Goal: Task Accomplishment & Management: Use online tool/utility

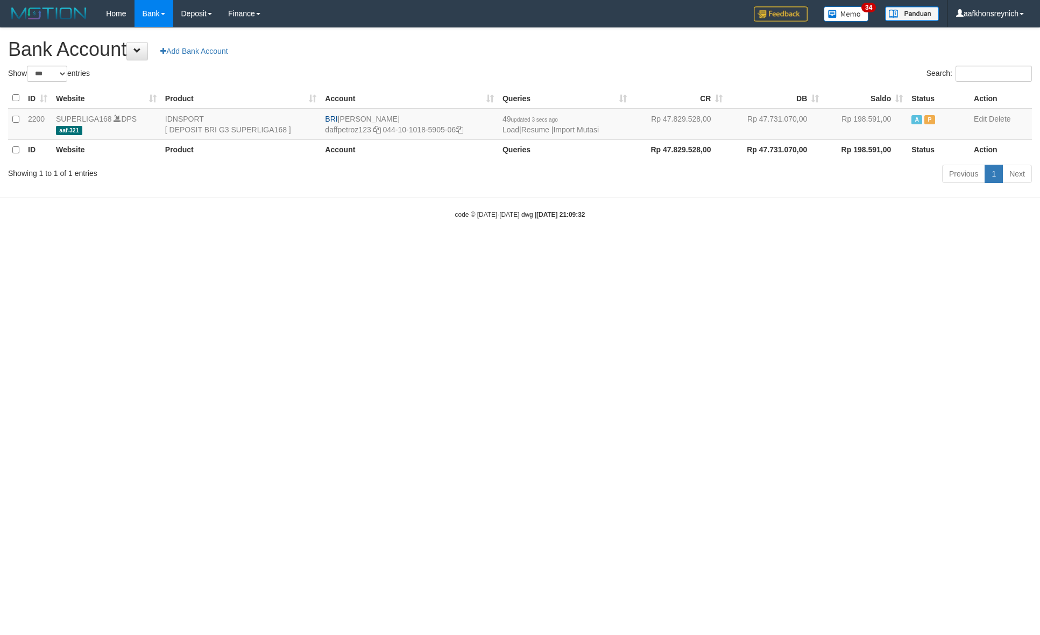
select select "***"
click at [572, 124] on td "49 updated 3 secs ago Load | Resume | Import Mutasi" at bounding box center [564, 124] width 133 height 31
click at [569, 132] on link "Import Mutasi" at bounding box center [576, 129] width 46 height 9
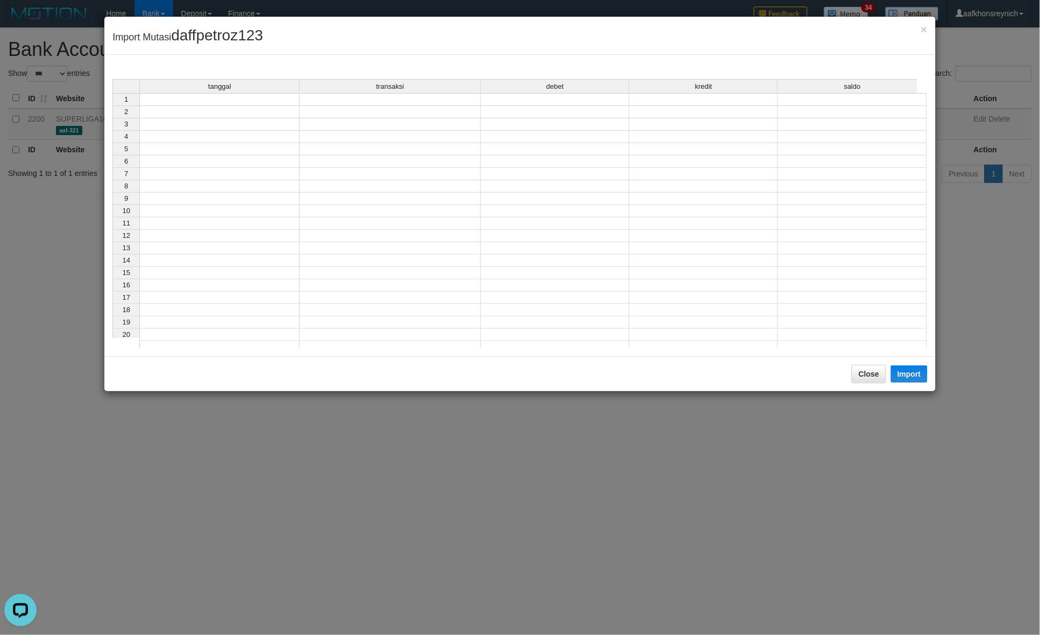
drag, startPoint x: 280, startPoint y: 103, endPoint x: 379, endPoint y: 122, distance: 101.2
click at [280, 103] on td at bounding box center [219, 99] width 160 height 13
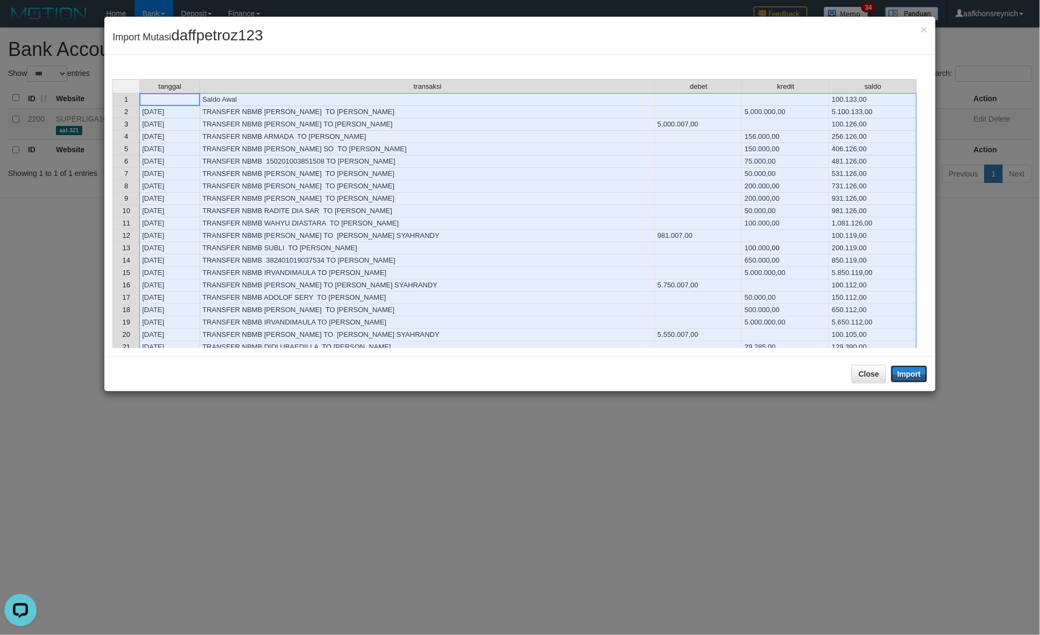
drag, startPoint x: 924, startPoint y: 380, endPoint x: 1037, endPoint y: 389, distance: 112.7
click at [924, 380] on button "Import" at bounding box center [909, 373] width 37 height 17
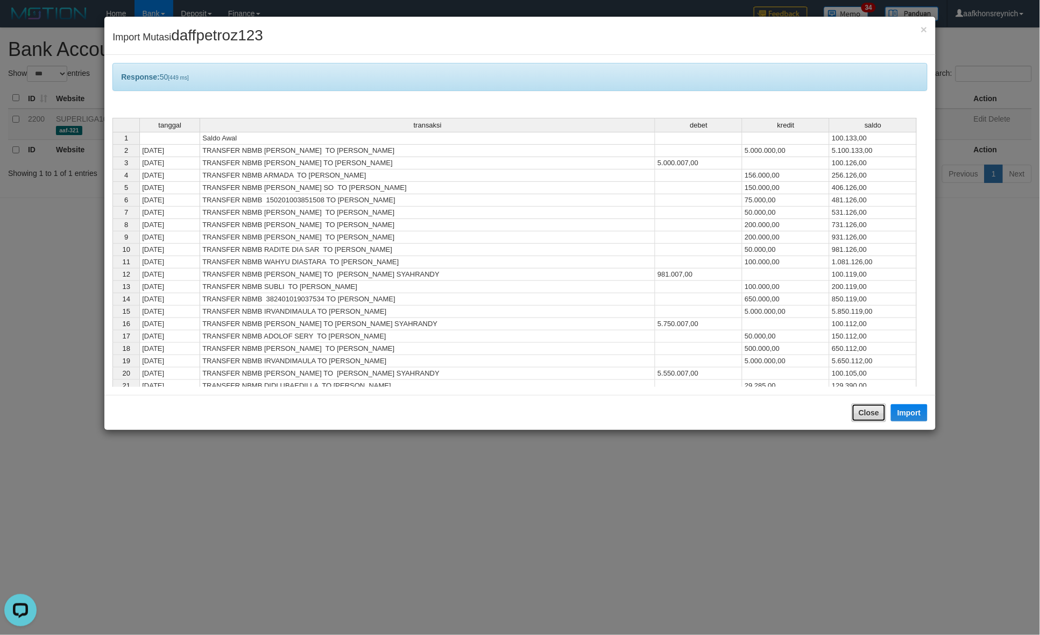
click at [871, 417] on button "Close" at bounding box center [868, 412] width 34 height 18
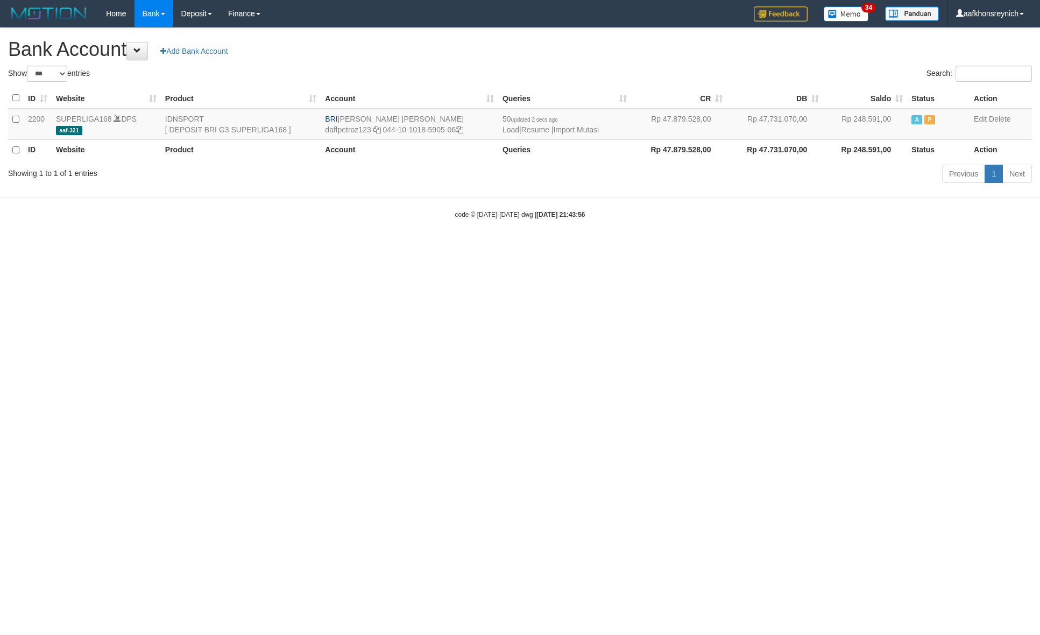
select select "***"
click at [599, 127] on link "Import Mutasi" at bounding box center [576, 129] width 46 height 9
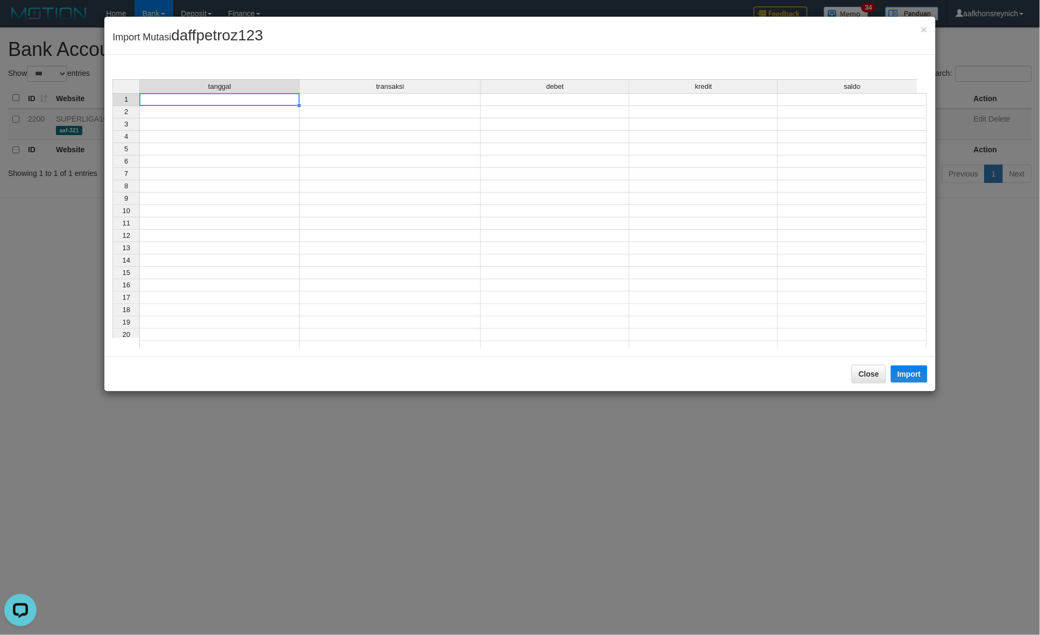
click at [282, 101] on td at bounding box center [219, 99] width 160 height 13
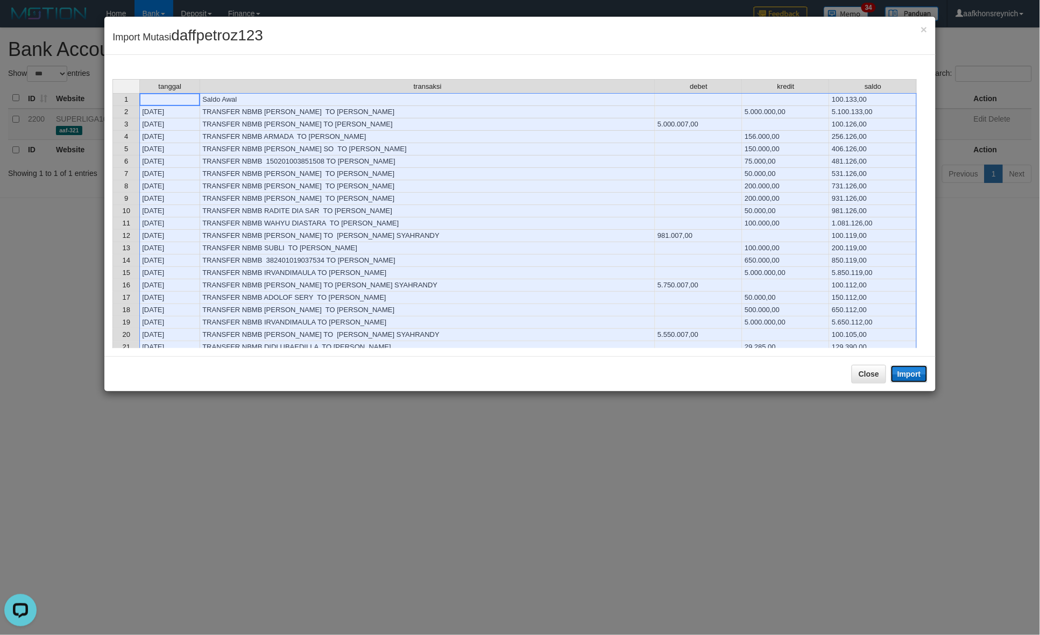
click at [905, 373] on button "Import" at bounding box center [909, 373] width 37 height 17
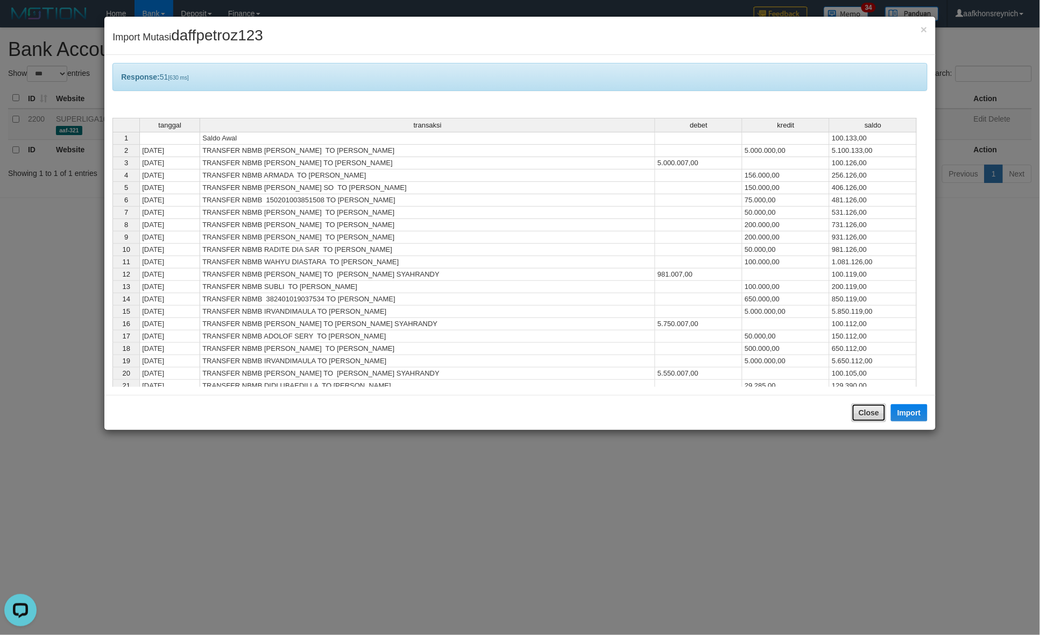
click at [875, 416] on button "Close" at bounding box center [868, 412] width 34 height 18
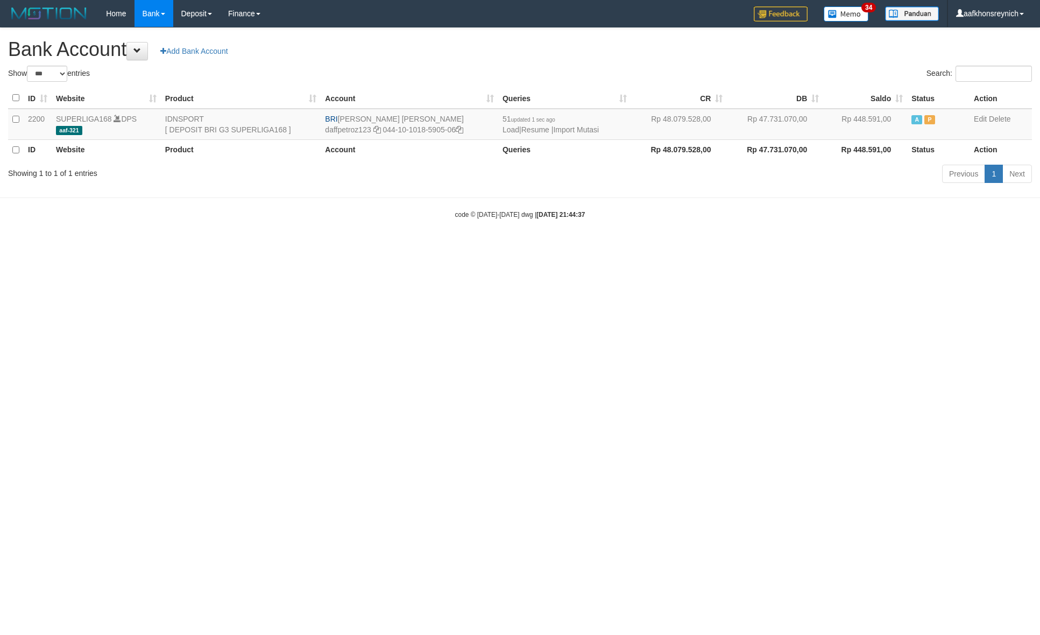
select select "***"
click at [600, 122] on td "51 updated 2 secs ago Load | Resume | Import Mutasi" at bounding box center [564, 124] width 133 height 31
click at [592, 133] on link "Import Mutasi" at bounding box center [576, 129] width 46 height 9
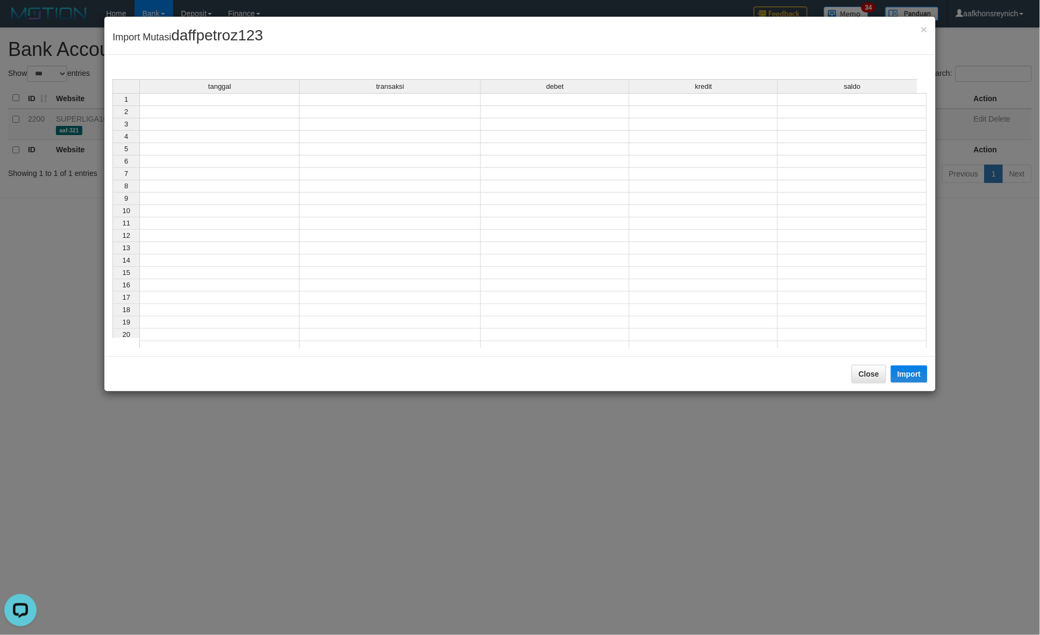
click at [267, 95] on div "tanggal transaksi debet kredit saldo" at bounding box center [514, 87] width 804 height 16
click at [281, 100] on td at bounding box center [219, 99] width 160 height 13
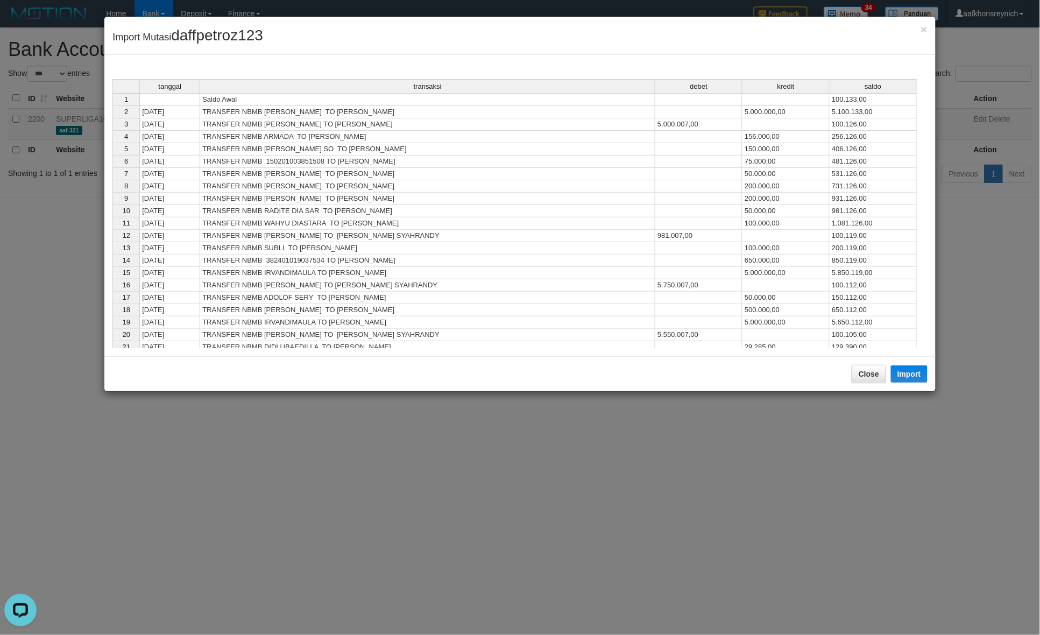
drag, startPoint x: 902, startPoint y: 384, endPoint x: 1033, endPoint y: 397, distance: 131.9
click at [903, 383] on div "Close Import" at bounding box center [519, 373] width 831 height 35
click at [874, 372] on button "Close" at bounding box center [868, 374] width 34 height 18
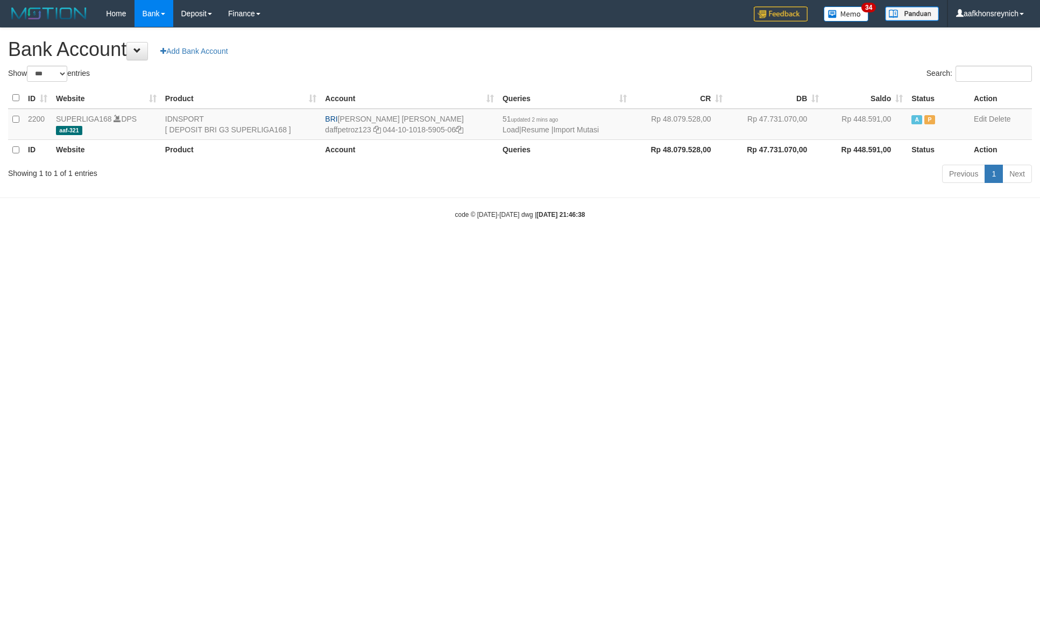
select select "***"
click at [591, 130] on link "Import Mutasi" at bounding box center [576, 129] width 46 height 9
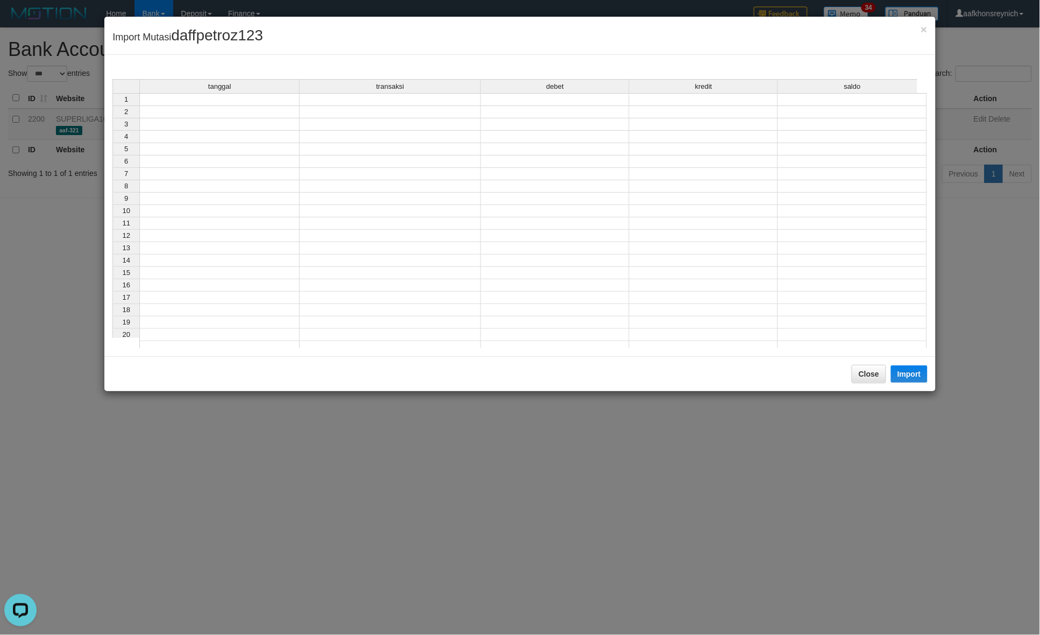
click at [296, 102] on td at bounding box center [219, 99] width 160 height 13
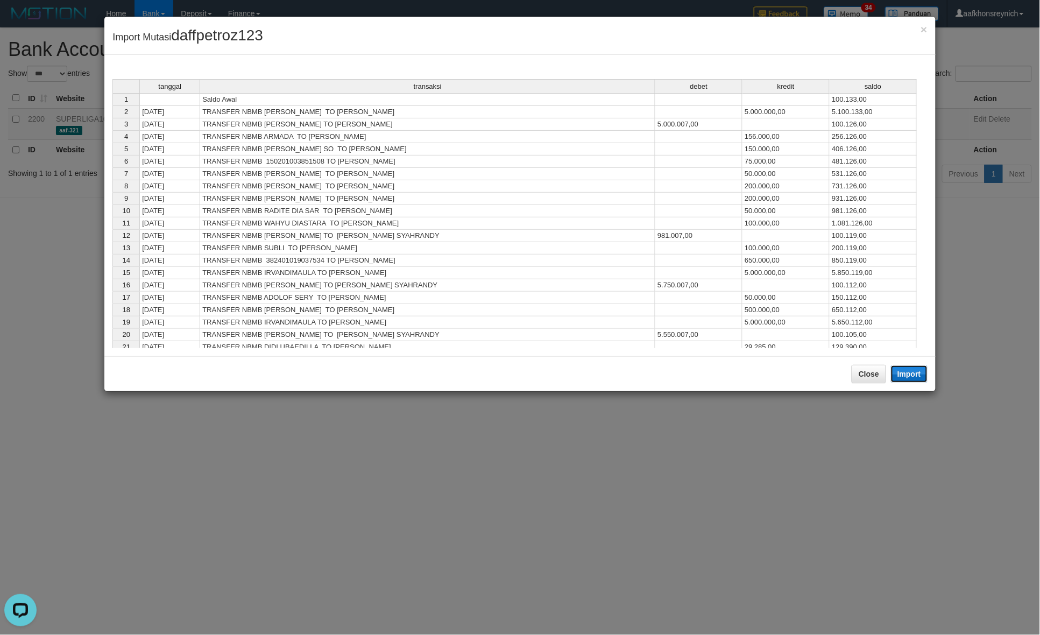
click at [900, 380] on button "Import" at bounding box center [909, 373] width 37 height 17
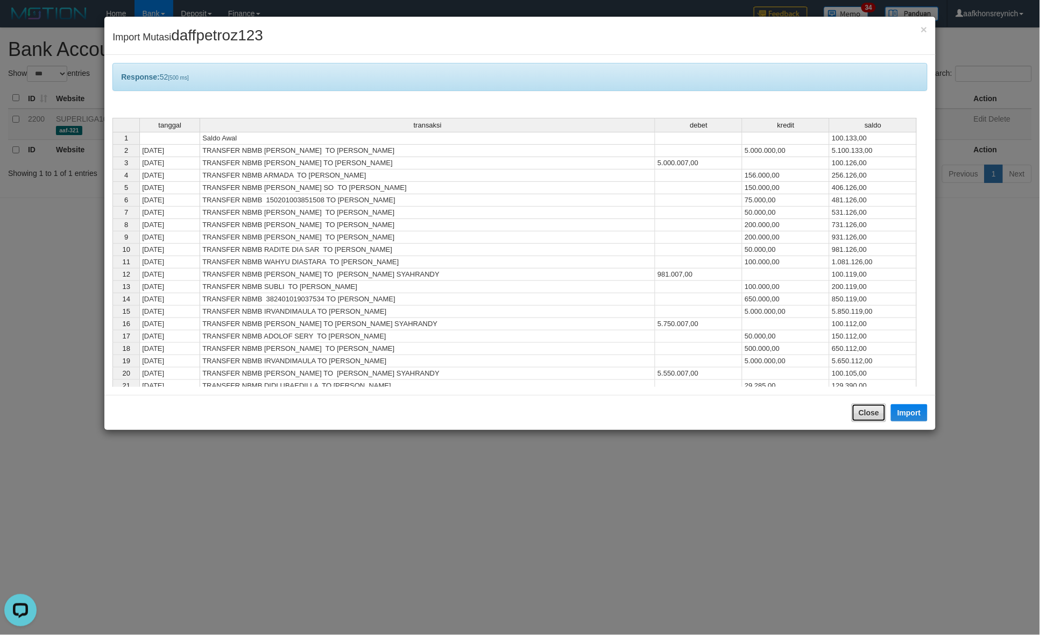
click at [870, 412] on button "Close" at bounding box center [868, 412] width 34 height 18
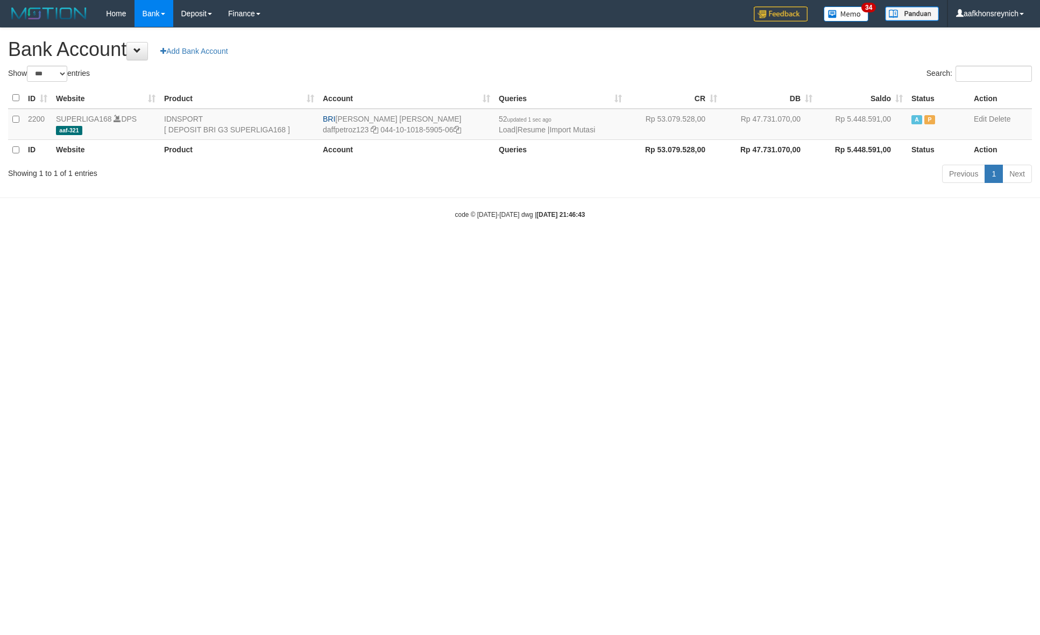
select select "***"
click at [855, 246] on html "Toggle navigation Home Bank Account List Load By Website Group [ISPORT] SUPERLI…" at bounding box center [520, 123] width 1040 height 246
select select "***"
drag, startPoint x: 337, startPoint y: 116, endPoint x: 455, endPoint y: 116, distance: 118.3
click at [455, 116] on td "BRI MUHAMMAD DAFFA PETRO daffpetroz123 044-10-1018-5905-06" at bounding box center [406, 124] width 176 height 31
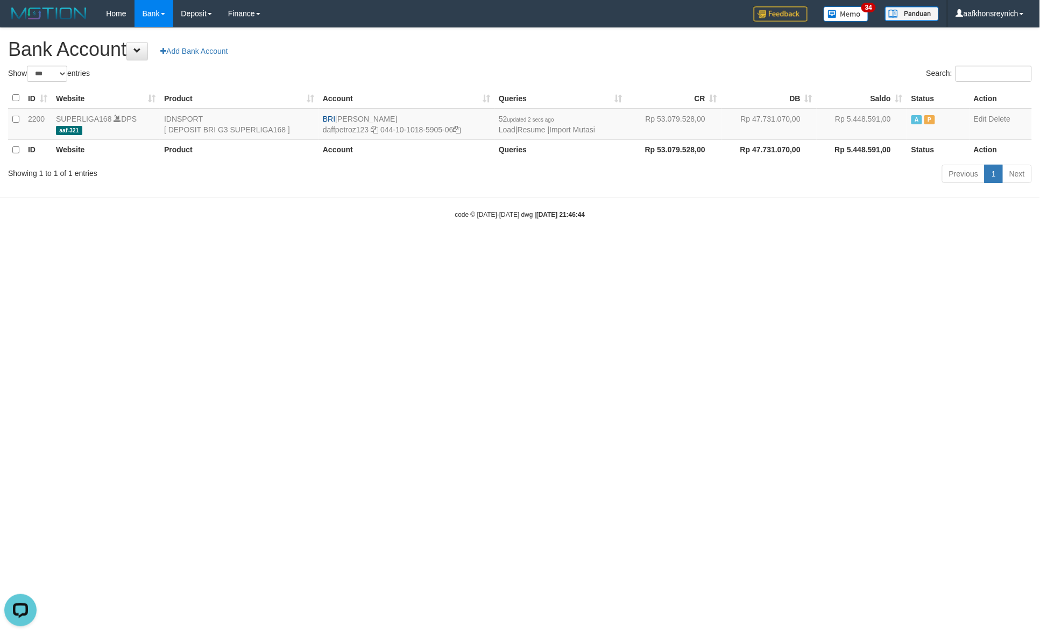
copy td "[PERSON_NAME]"
click at [461, 127] on icon at bounding box center [457, 130] width 8 height 8
copy td "[PERSON_NAME]"
click at [589, 131] on link "Import Mutasi" at bounding box center [572, 129] width 46 height 9
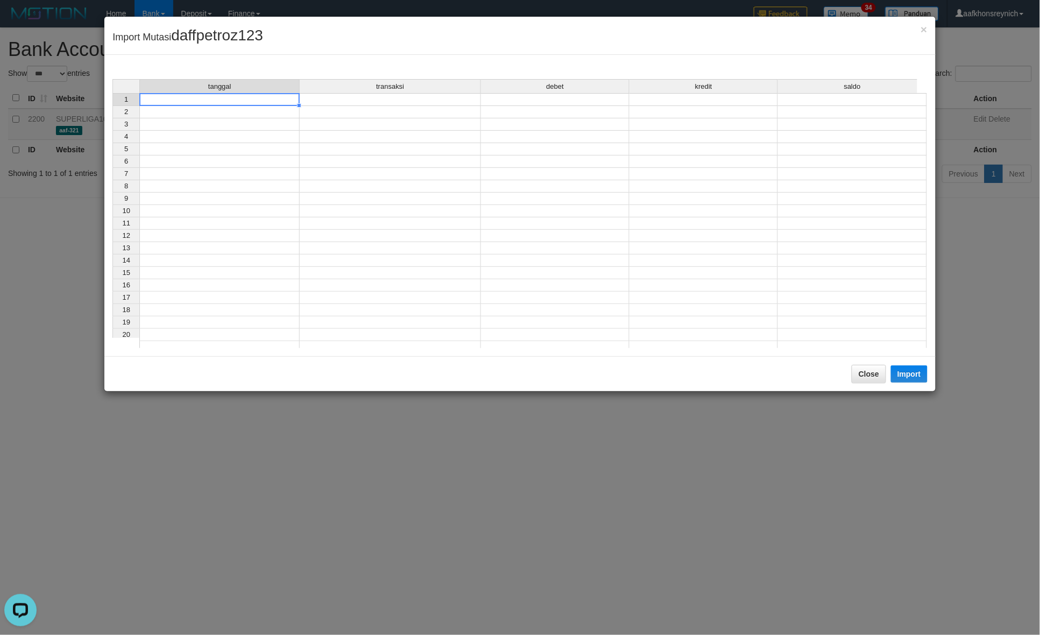
click at [264, 97] on td at bounding box center [219, 99] width 160 height 13
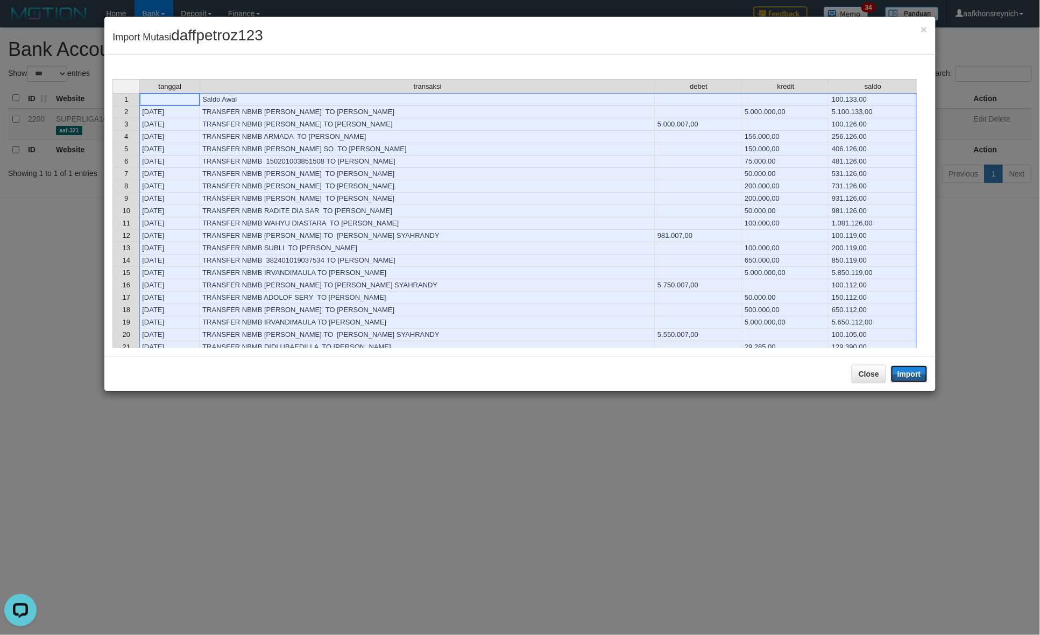
drag, startPoint x: 902, startPoint y: 377, endPoint x: 1039, endPoint y: 414, distance: 141.6
click at [905, 378] on button "Import" at bounding box center [909, 373] width 37 height 17
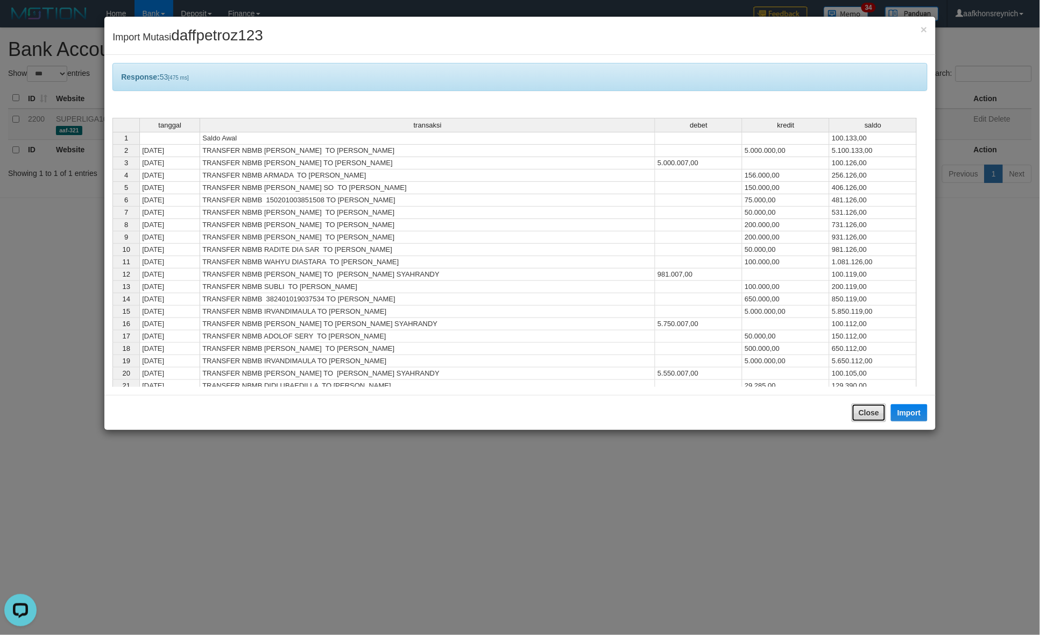
click at [865, 420] on button "Close" at bounding box center [868, 412] width 34 height 18
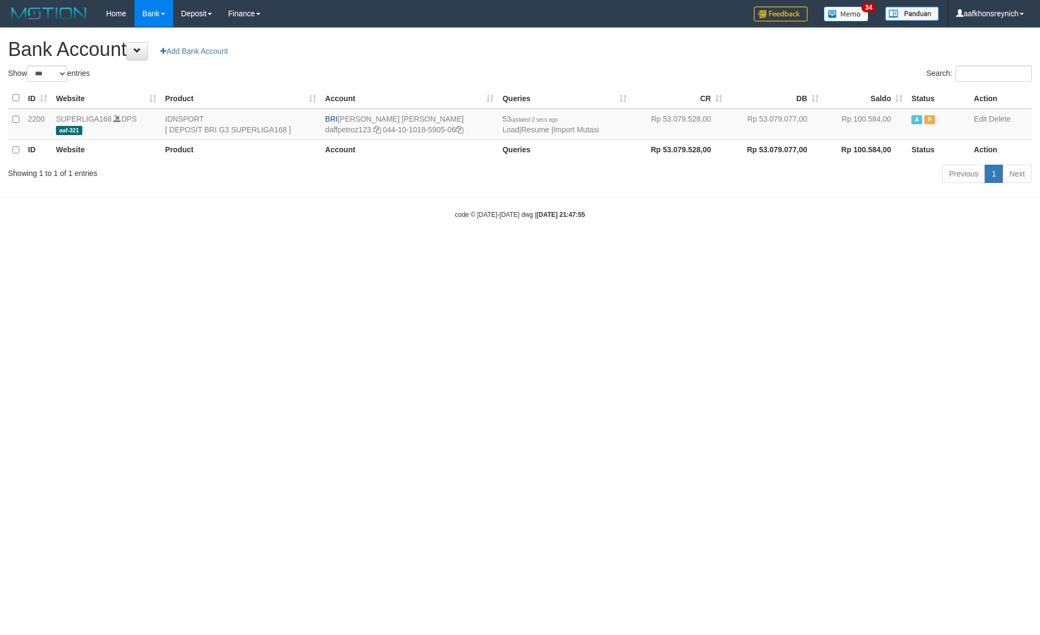
select select "***"
click at [589, 126] on link "Import Mutasi" at bounding box center [576, 129] width 46 height 9
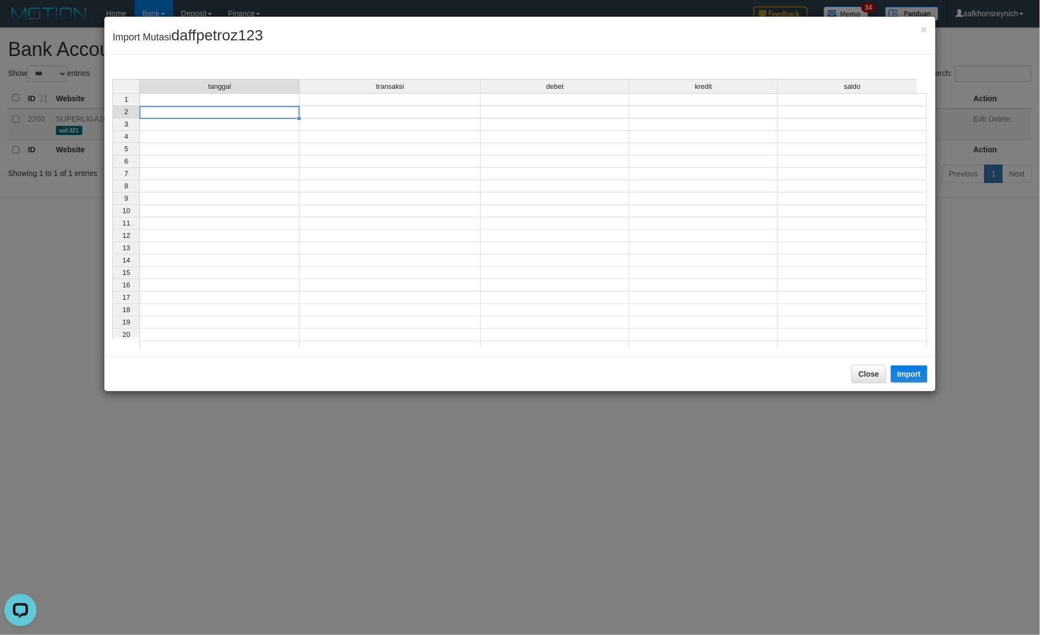
click at [270, 108] on td at bounding box center [219, 112] width 160 height 12
click at [272, 100] on td at bounding box center [219, 99] width 160 height 13
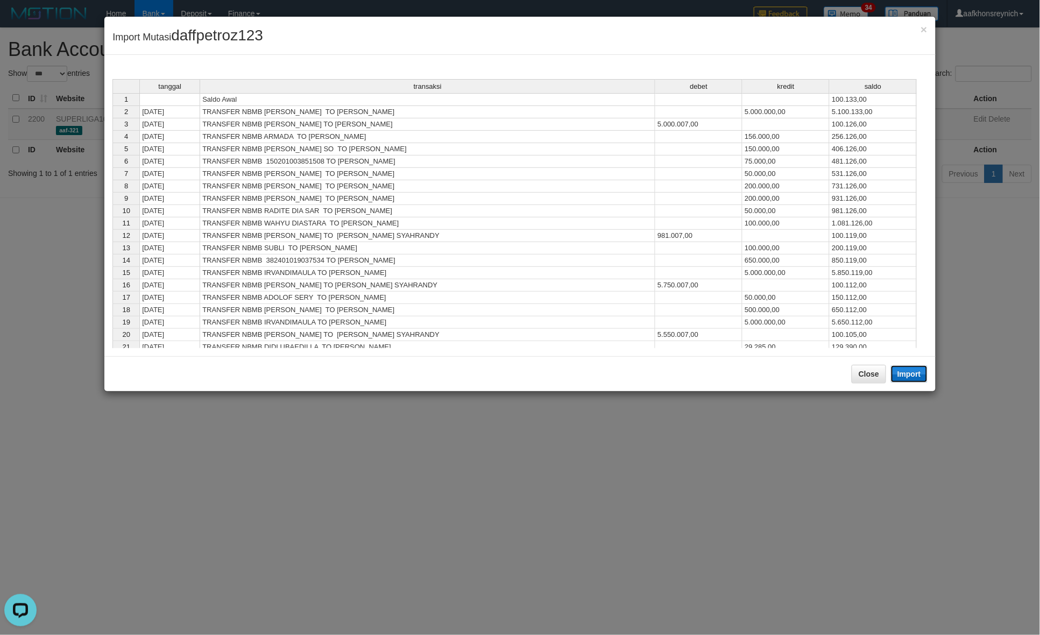
click at [912, 375] on button "Import" at bounding box center [909, 373] width 37 height 17
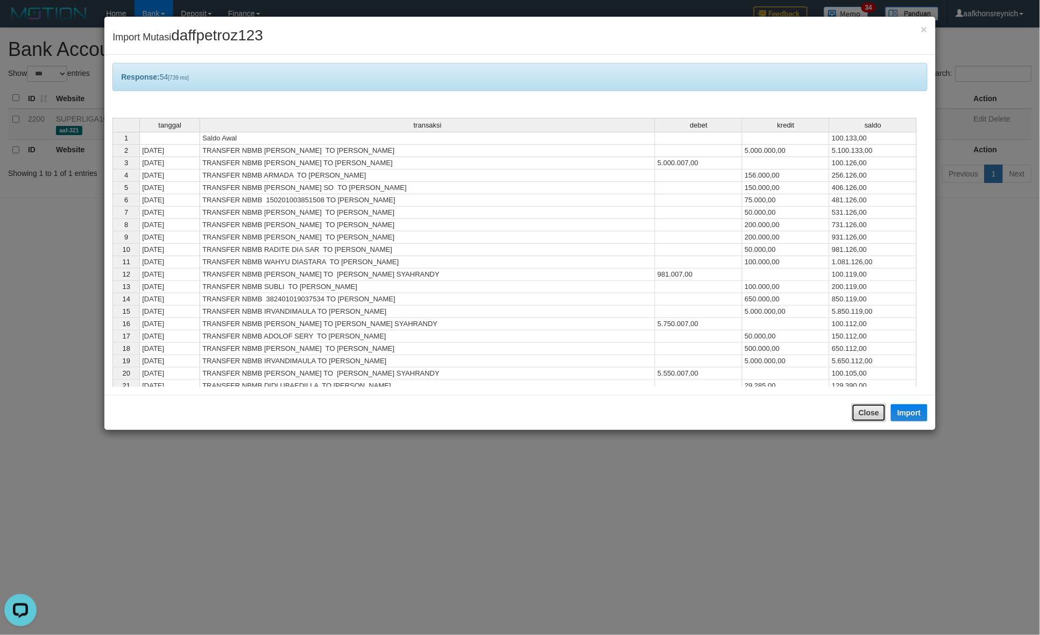
click at [864, 409] on button "Close" at bounding box center [868, 412] width 34 height 18
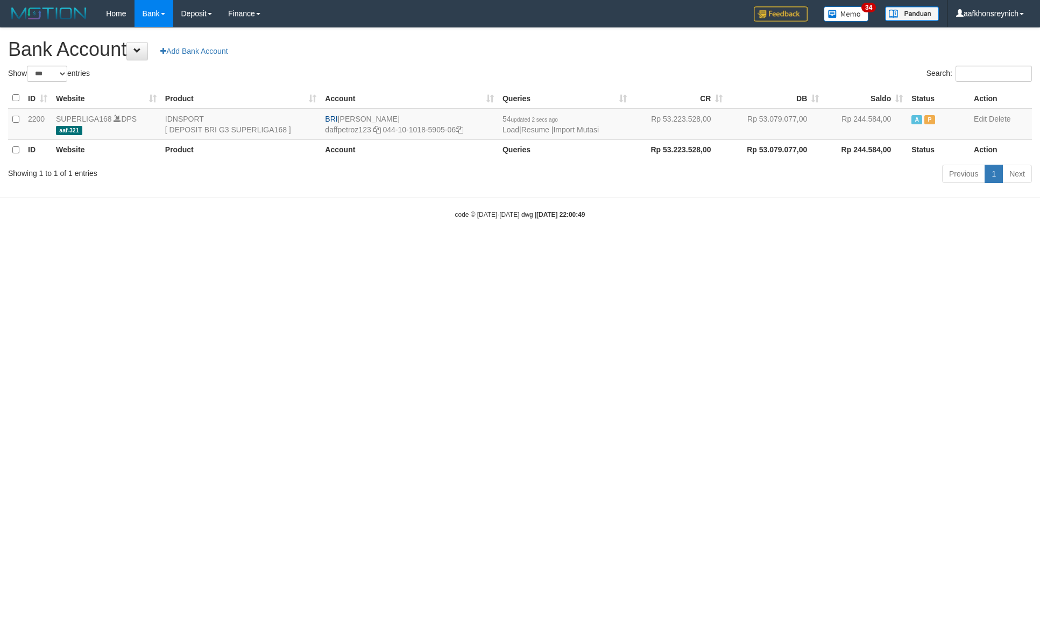
select select "***"
click at [579, 122] on td "54 updated 2 secs ago Load | Resume | Import Mutasi" at bounding box center [564, 124] width 133 height 31
click at [574, 128] on link "Import Mutasi" at bounding box center [576, 129] width 46 height 9
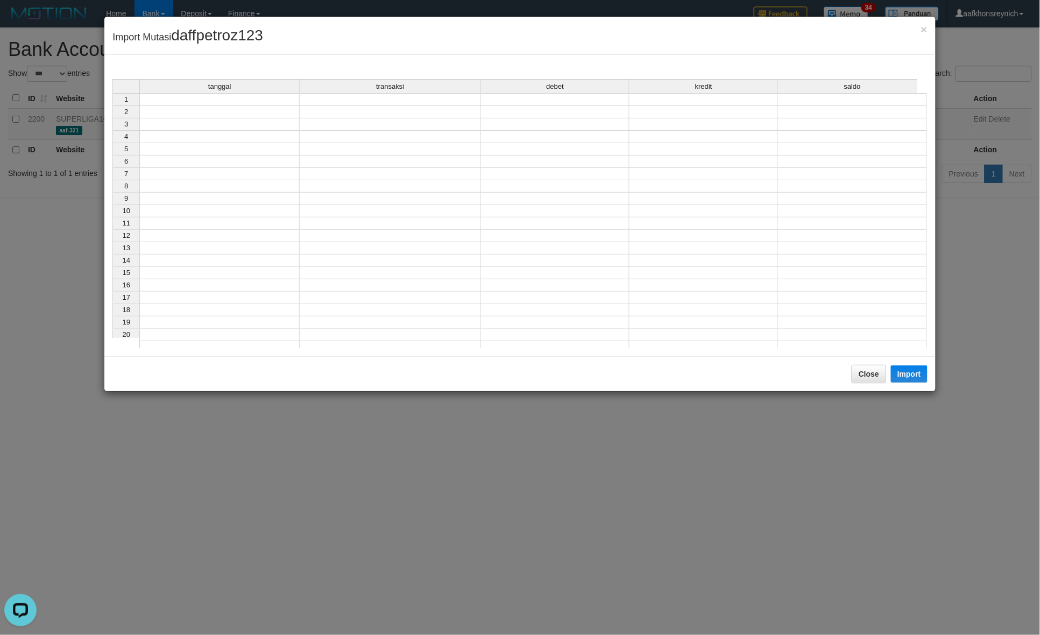
drag, startPoint x: 284, startPoint y: 108, endPoint x: 401, endPoint y: 153, distance: 125.9
click at [278, 100] on td at bounding box center [219, 99] width 160 height 13
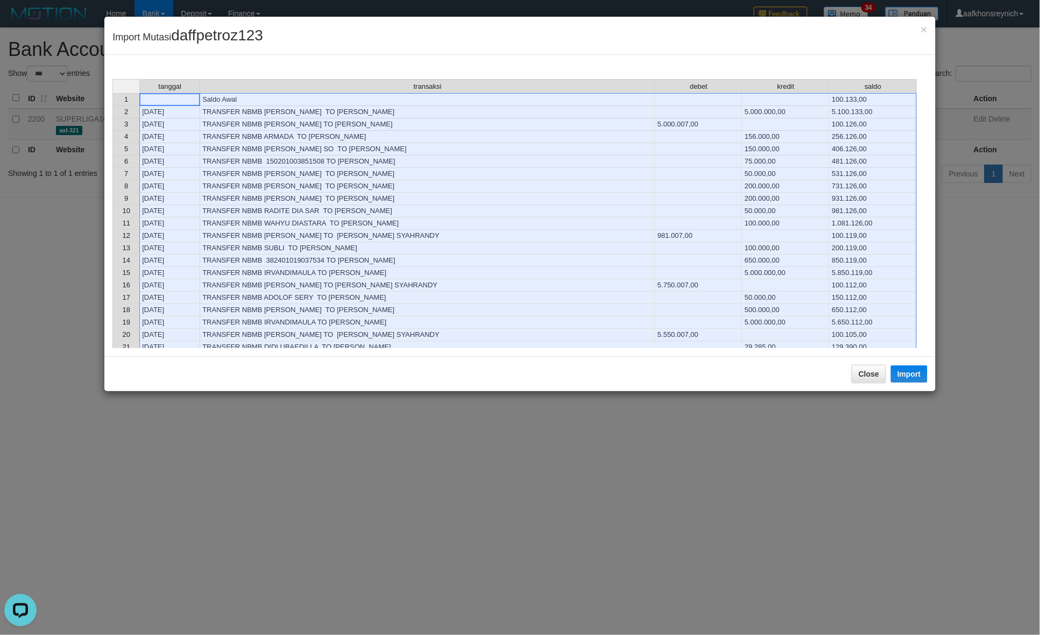
drag, startPoint x: 889, startPoint y: 370, endPoint x: 999, endPoint y: 402, distance: 114.9
click at [895, 373] on div "Close Import" at bounding box center [519, 373] width 831 height 35
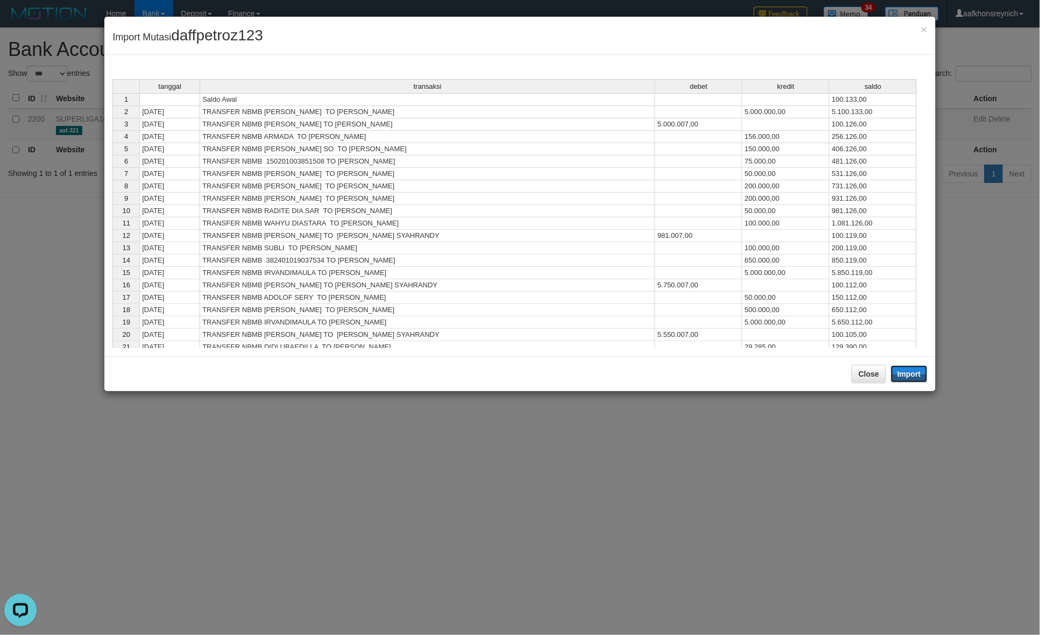
drag, startPoint x: 901, startPoint y: 377, endPoint x: 1037, endPoint y: 243, distance: 190.6
click at [901, 377] on button "Import" at bounding box center [909, 373] width 37 height 17
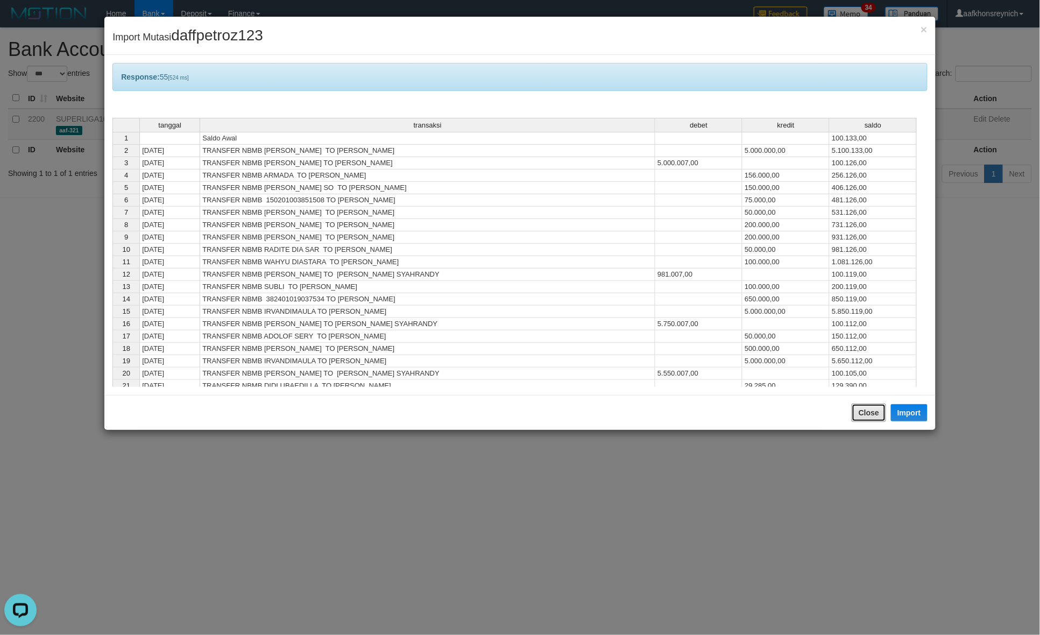
drag, startPoint x: 870, startPoint y: 404, endPoint x: 870, endPoint y: 413, distance: 8.6
click at [870, 409] on button "Close" at bounding box center [868, 412] width 34 height 18
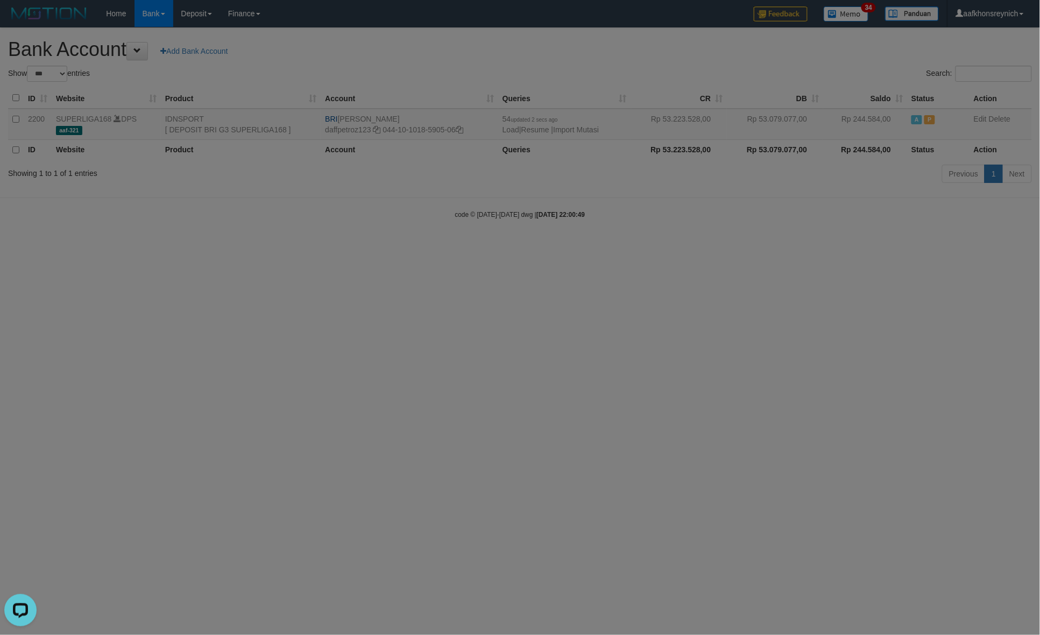
drag, startPoint x: 870, startPoint y: 413, endPoint x: 897, endPoint y: 357, distance: 62.8
click at [870, 246] on body "Toggle navigation Home Bank Account List Load By Website Group [ISPORT] SUPERLI…" at bounding box center [520, 123] width 1040 height 246
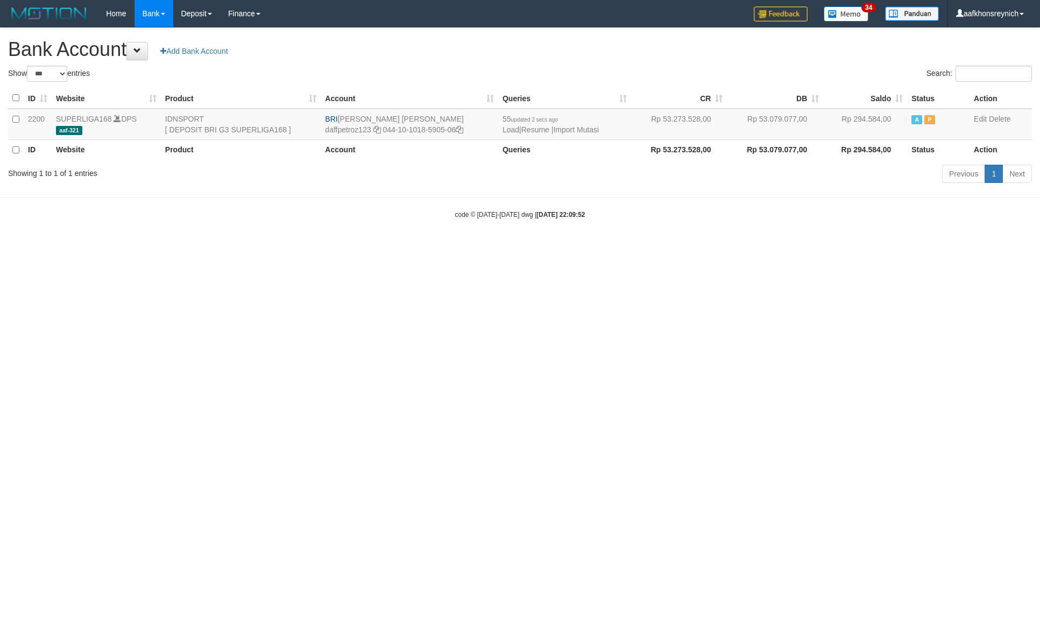
select select "***"
click at [577, 129] on link "Import Mutasi" at bounding box center [576, 129] width 46 height 9
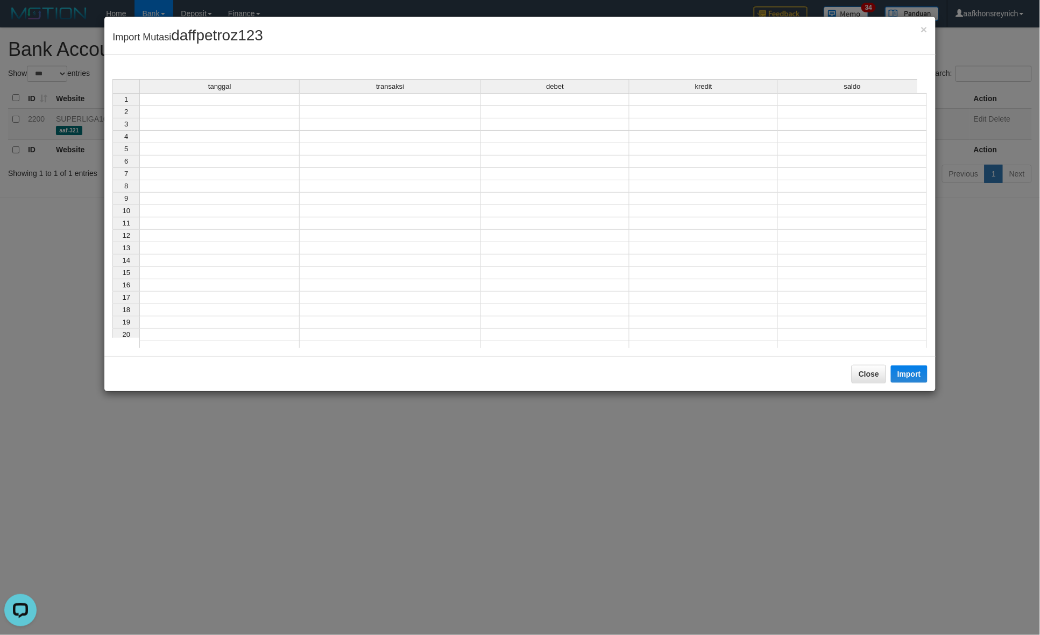
click at [253, 103] on td at bounding box center [219, 99] width 160 height 13
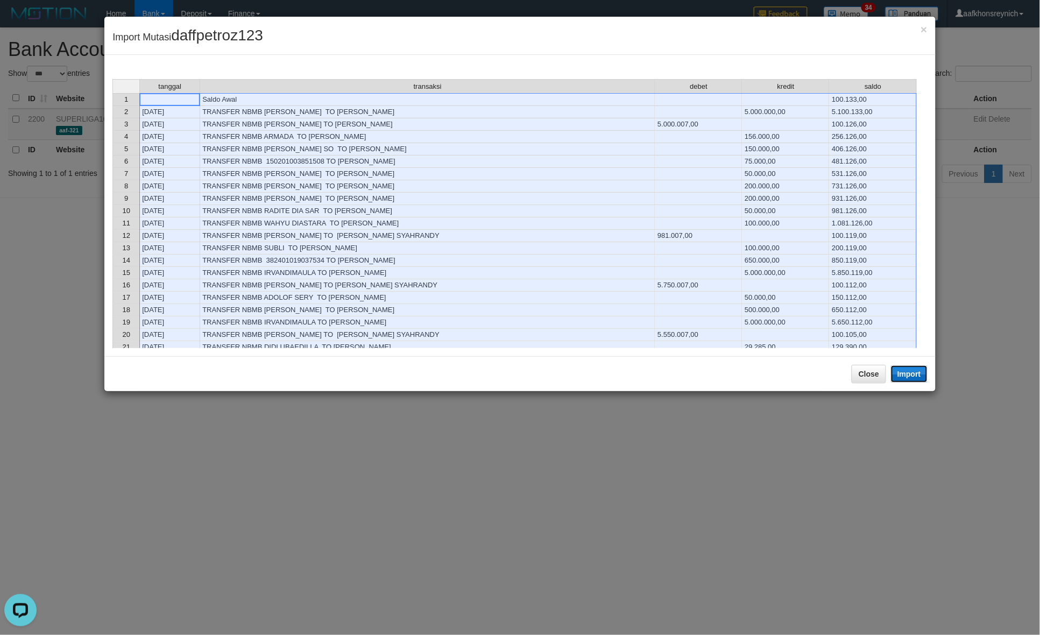
click at [905, 371] on button "Import" at bounding box center [909, 373] width 37 height 17
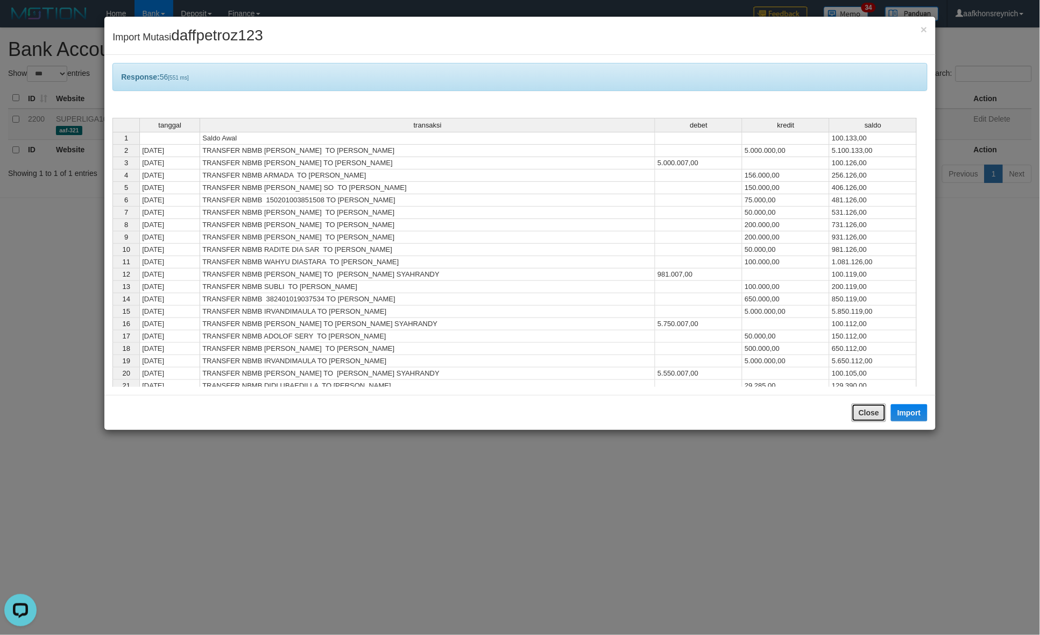
click at [863, 407] on button "Close" at bounding box center [868, 412] width 34 height 18
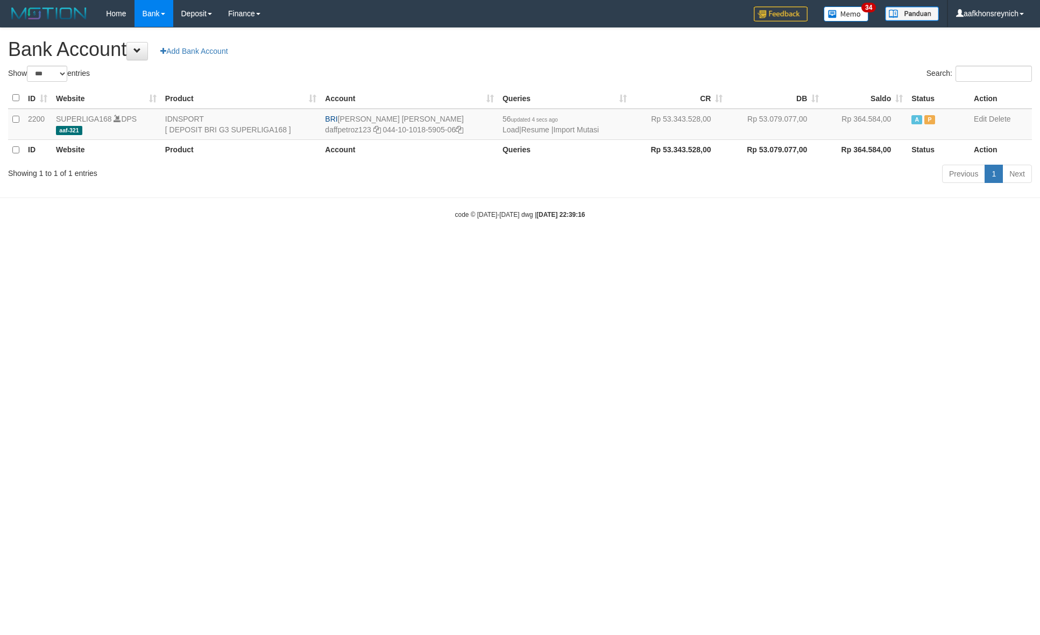
select select "***"
click at [846, 246] on html "Toggle navigation Home Bank Account List Load By Website Group [ISPORT] SUPERLI…" at bounding box center [520, 123] width 1040 height 246
select select "***"
click at [585, 127] on link "Import Mutasi" at bounding box center [576, 129] width 46 height 9
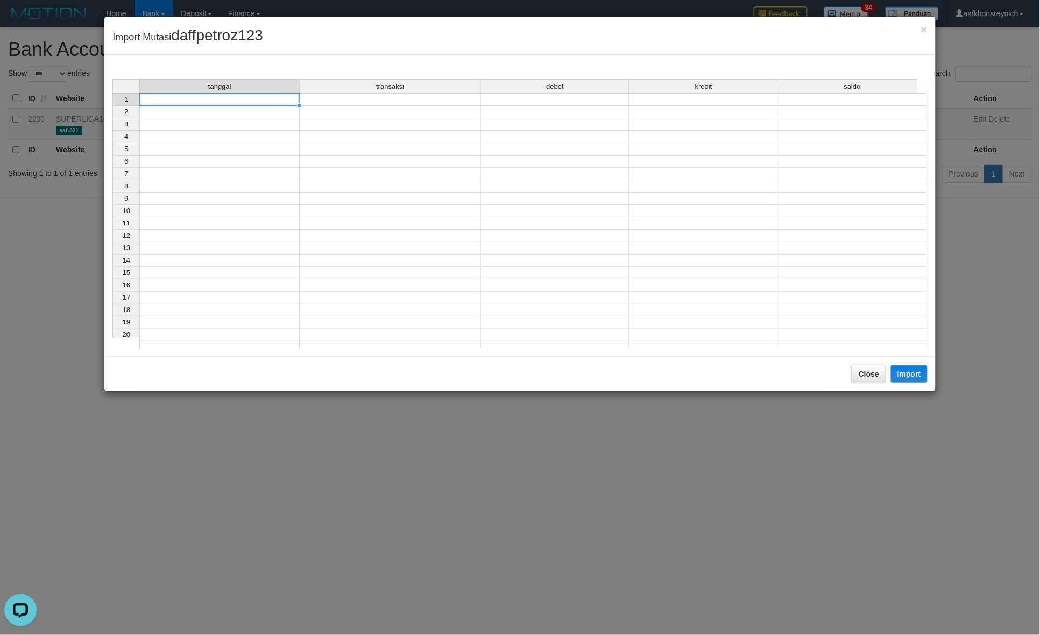
click at [267, 97] on td at bounding box center [219, 99] width 160 height 13
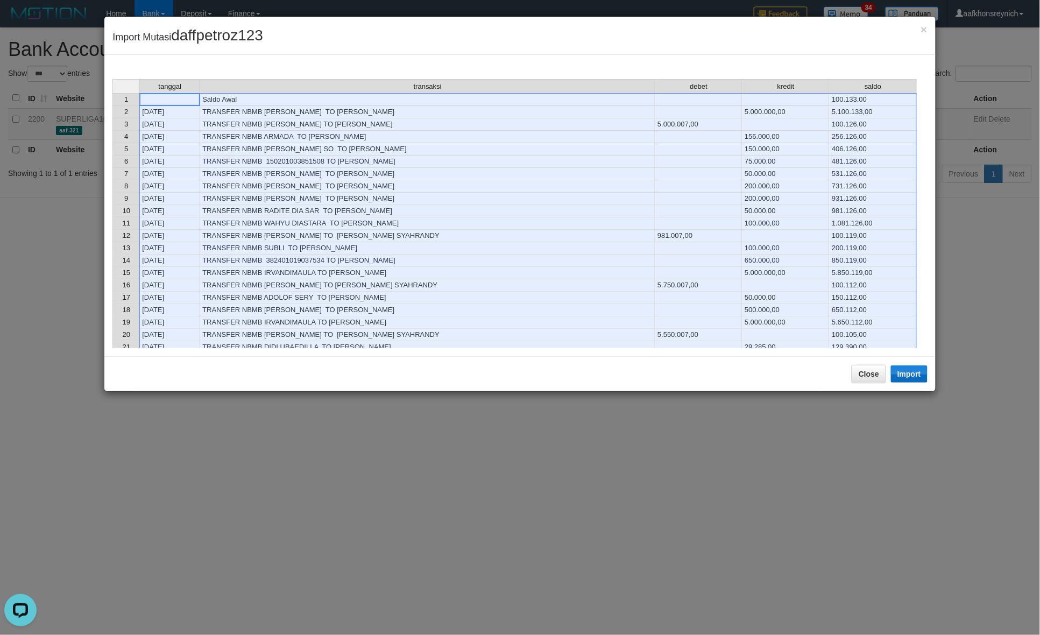
click at [893, 373] on div "Close Import" at bounding box center [519, 373] width 831 height 35
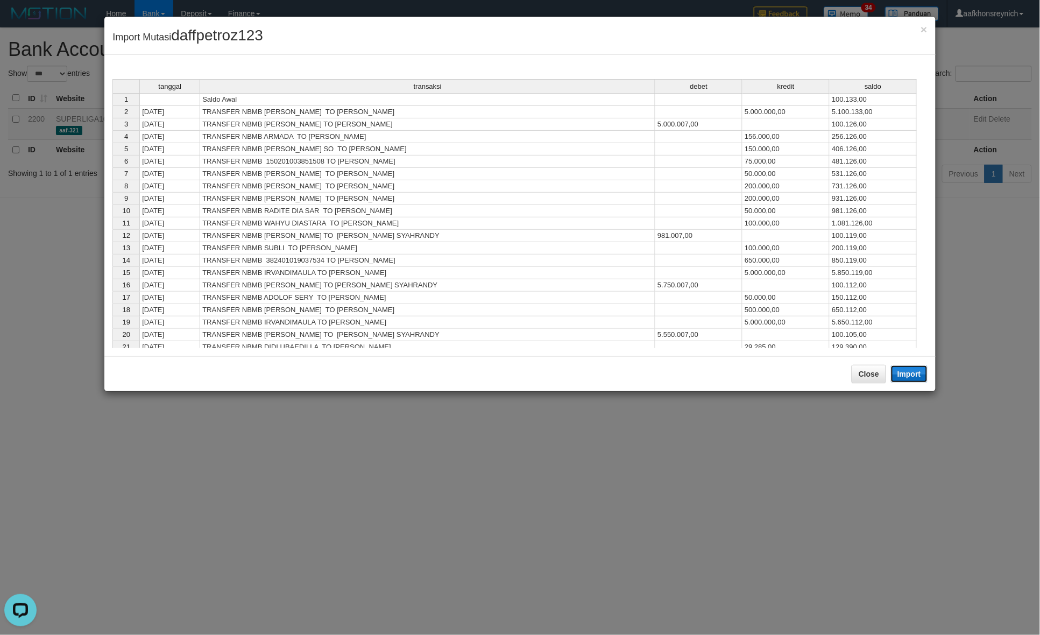
click at [906, 381] on button "Import" at bounding box center [909, 373] width 37 height 17
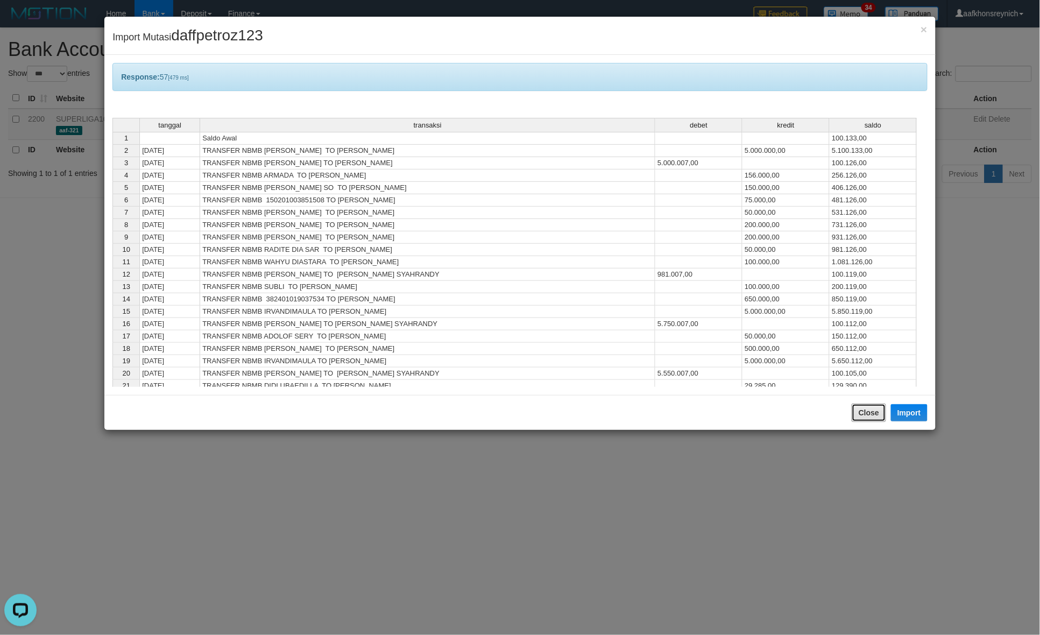
click at [868, 416] on button "Close" at bounding box center [868, 412] width 34 height 18
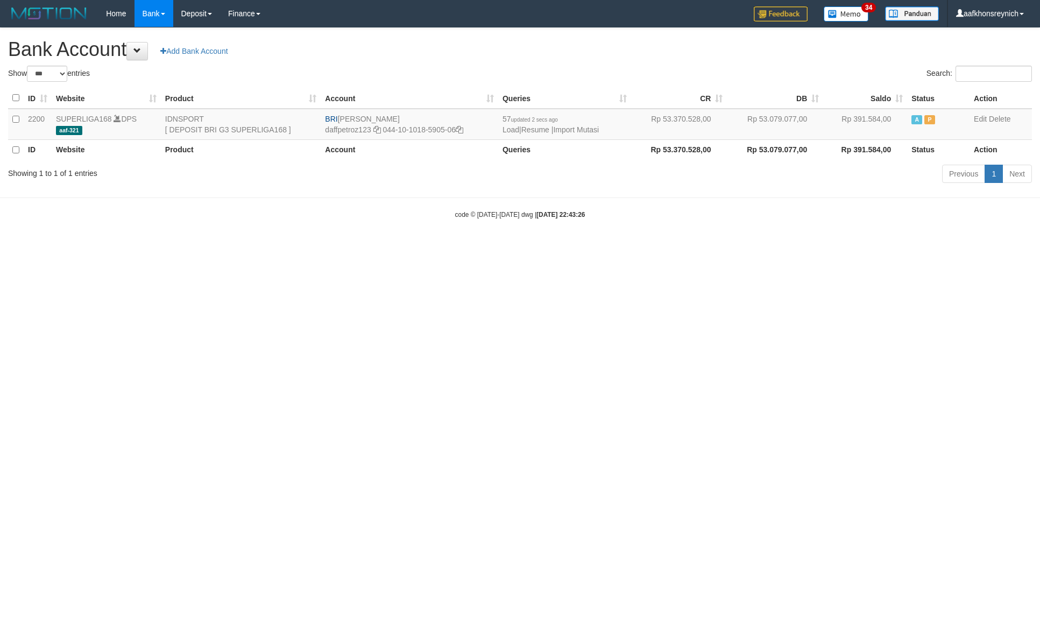
select select "***"
click at [574, 128] on link "Import Mutasi" at bounding box center [576, 129] width 46 height 9
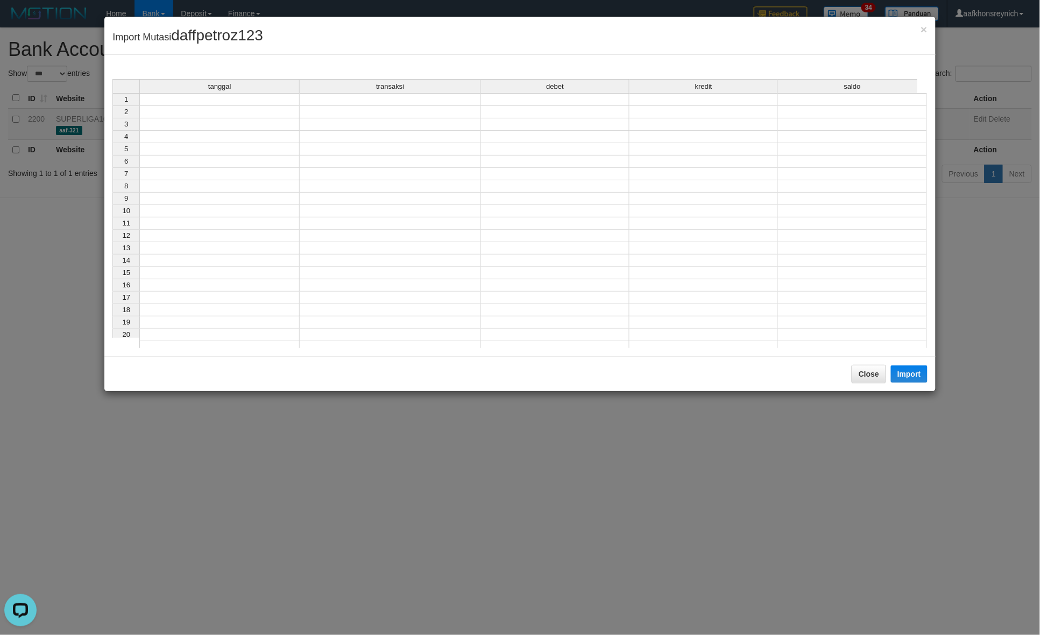
click at [271, 100] on td at bounding box center [219, 99] width 160 height 13
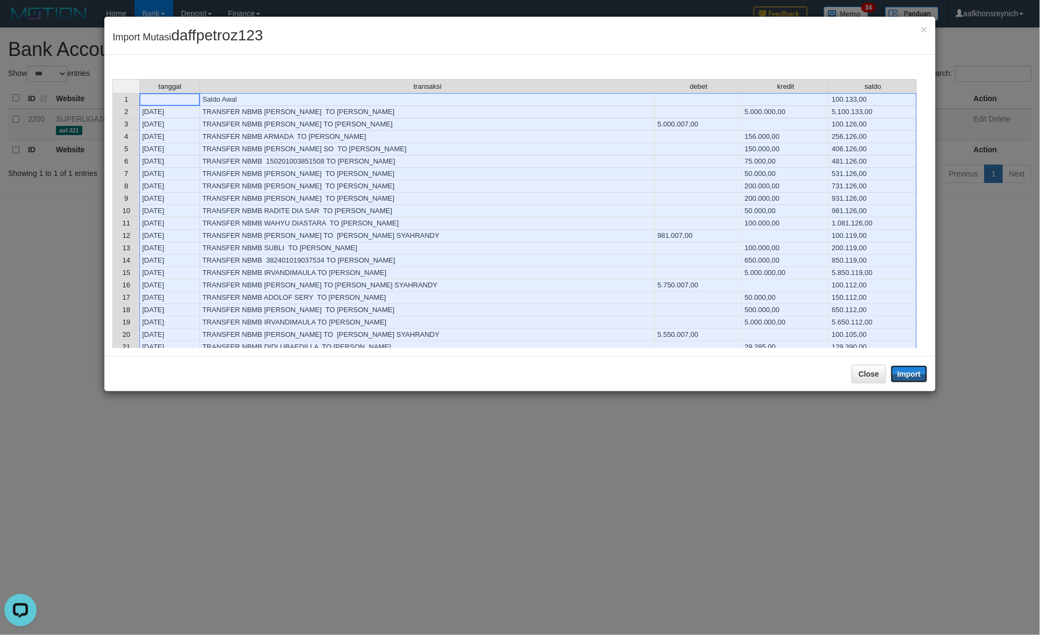
click at [914, 377] on button "Import" at bounding box center [909, 373] width 37 height 17
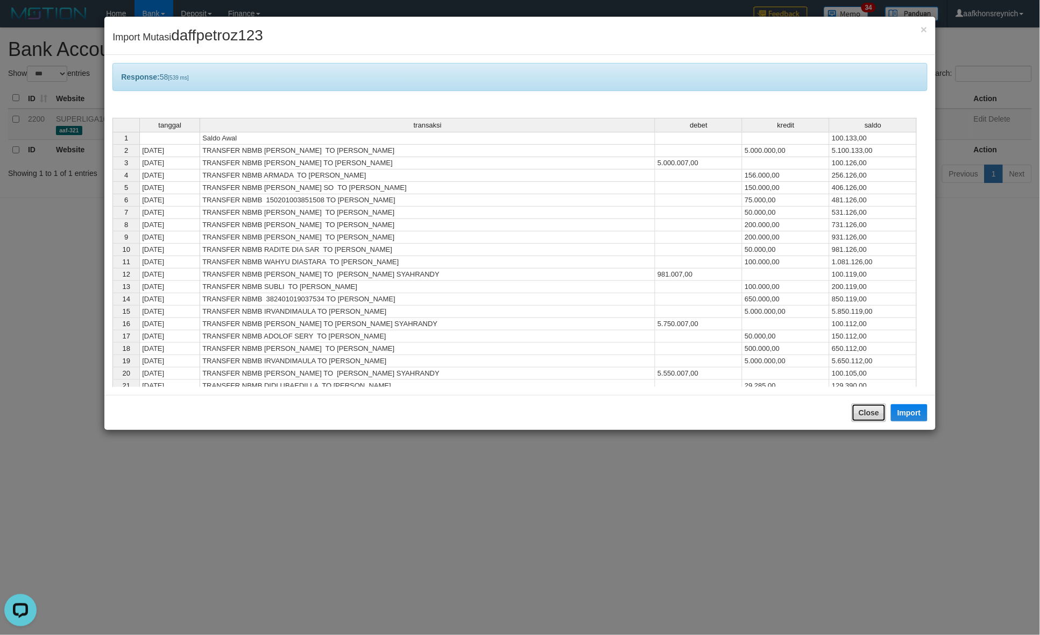
click at [883, 414] on button "Close" at bounding box center [868, 412] width 34 height 18
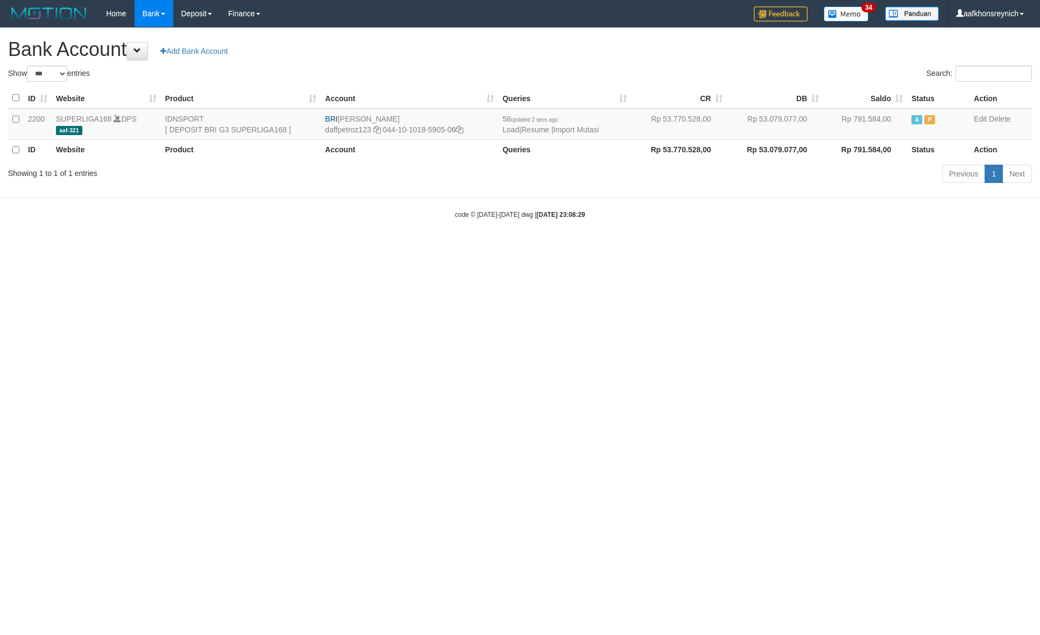
select select "***"
drag, startPoint x: 340, startPoint y: 113, endPoint x: 460, endPoint y: 117, distance: 120.0
click at [439, 117] on td "BRI [PERSON_NAME] daffpetroz123 044-10-1018-5905-06" at bounding box center [410, 124] width 178 height 31
copy td "[PERSON_NAME]"
click at [463, 130] on icon at bounding box center [460, 130] width 8 height 8
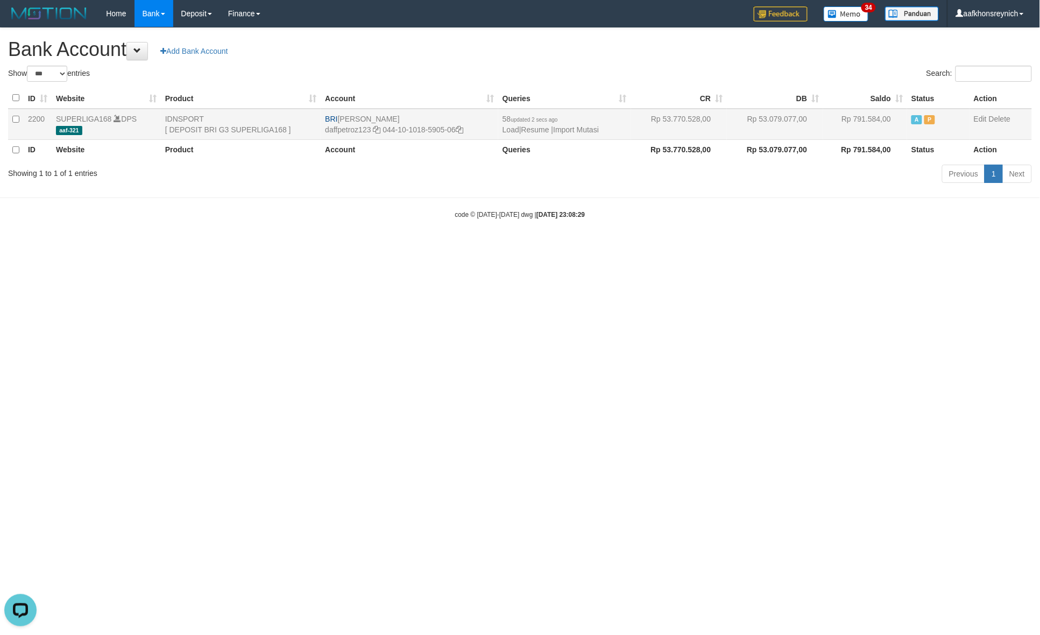
copy td "[PERSON_NAME]"
click at [586, 129] on link "Import Mutasi" at bounding box center [576, 129] width 46 height 9
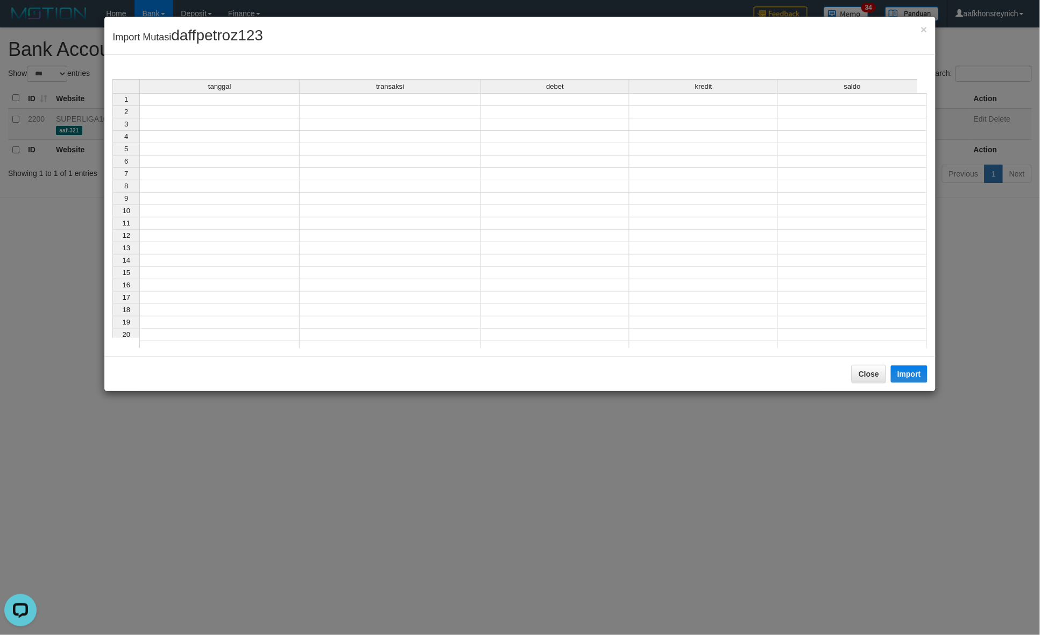
drag, startPoint x: 257, startPoint y: 98, endPoint x: 290, endPoint y: 107, distance: 35.0
click at [258, 98] on td at bounding box center [219, 99] width 160 height 13
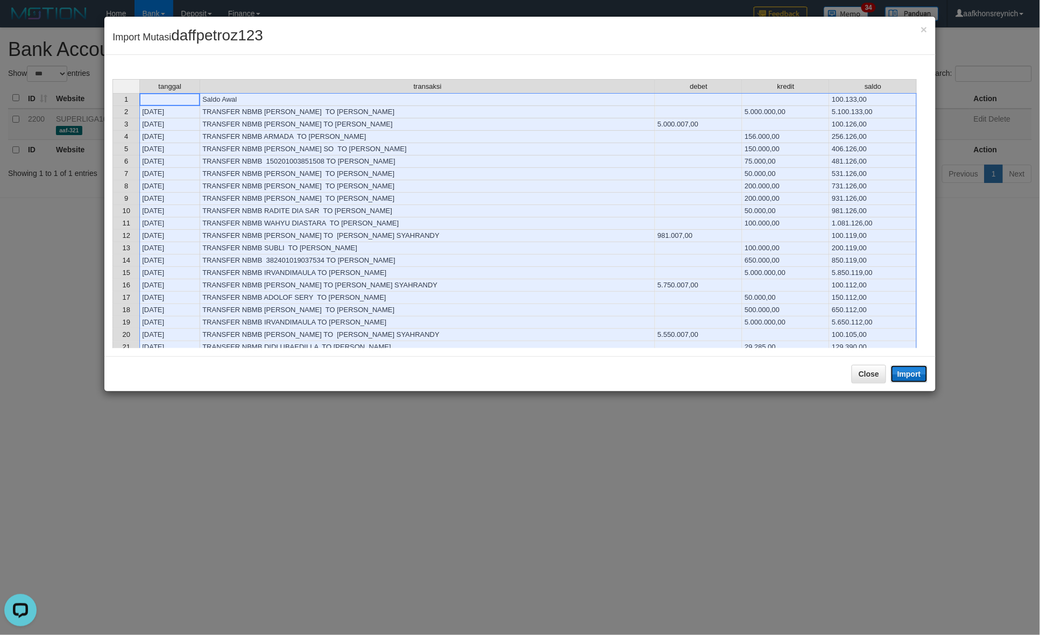
click at [907, 374] on button "Import" at bounding box center [909, 373] width 37 height 17
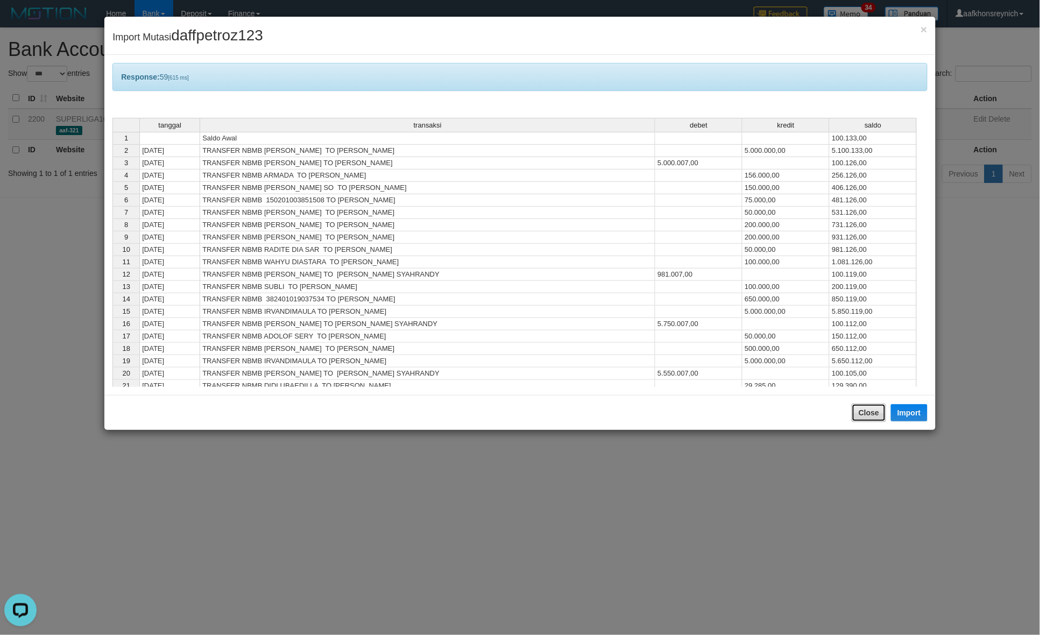
click at [875, 415] on button "Close" at bounding box center [868, 412] width 34 height 18
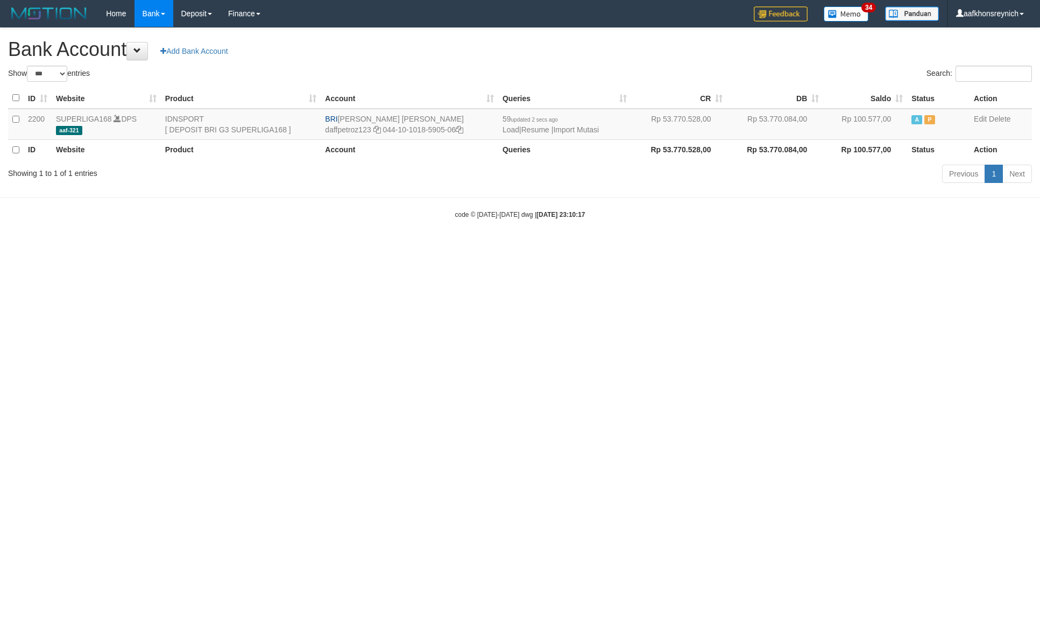
select select "***"
click at [813, 246] on html "Toggle navigation Home Bank Account List Load By Website Group [ISPORT] SUPERLI…" at bounding box center [520, 123] width 1040 height 246
select select "***"
